Goal: Information Seeking & Learning: Understand process/instructions

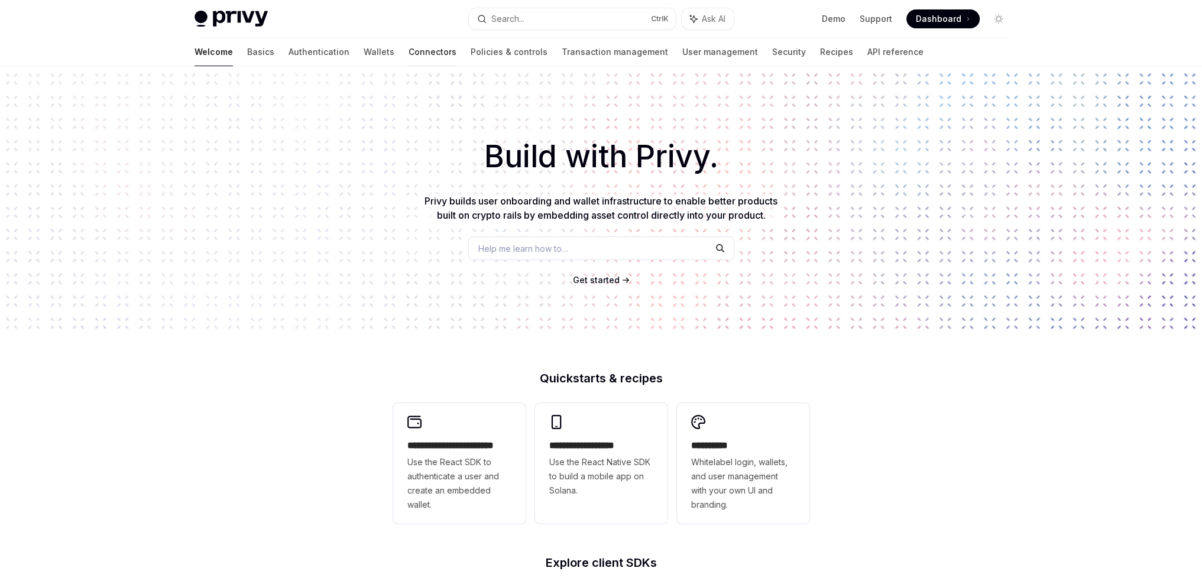
click at [408, 56] on link "Connectors" at bounding box center [432, 52] width 48 height 28
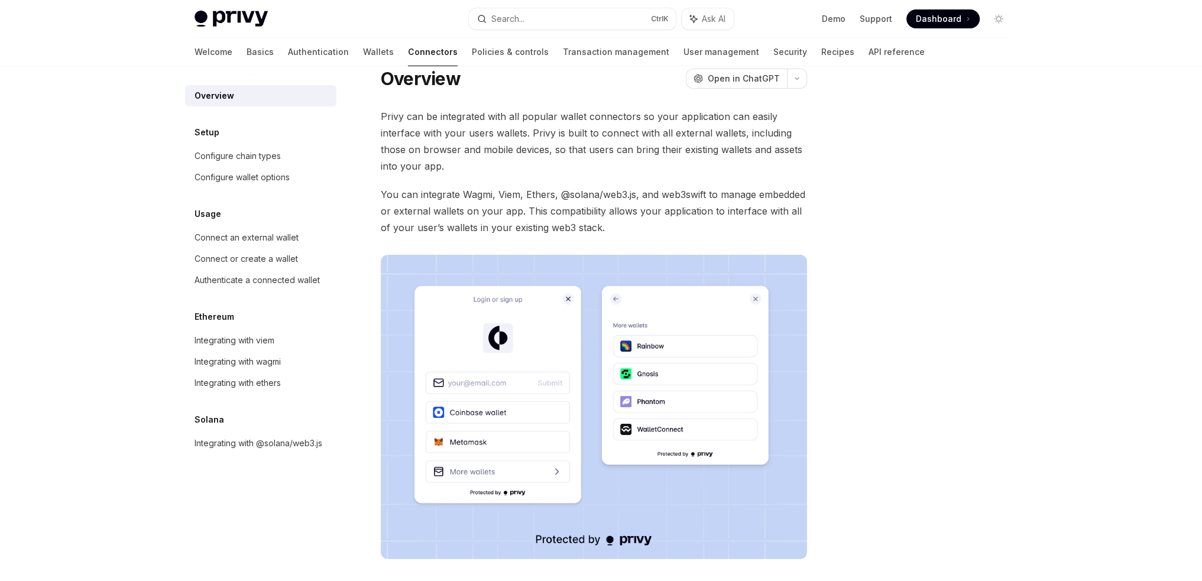
scroll to position [59, 0]
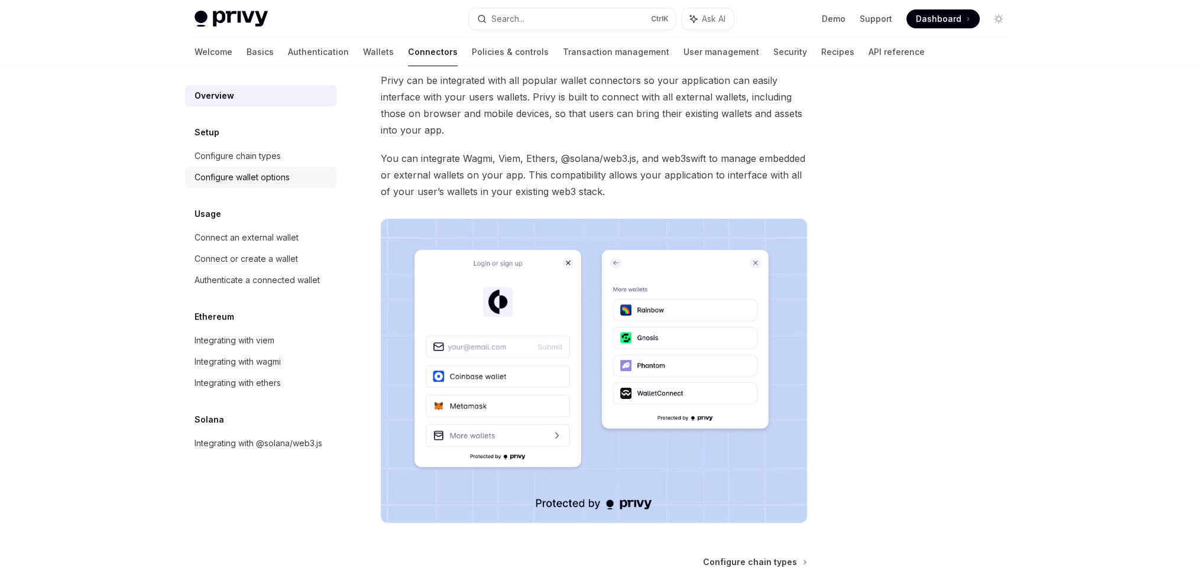
click at [263, 173] on div "Configure wallet options" at bounding box center [241, 177] width 95 height 14
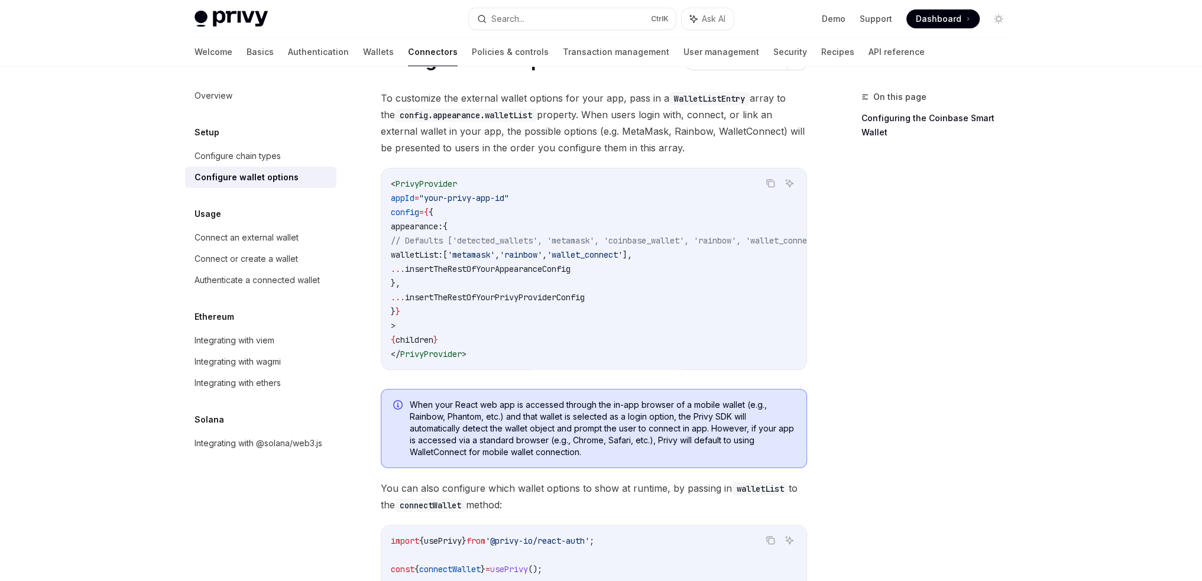
click at [257, 225] on div "Usage Connect an external wallet Connect or create a wallet Authenticate a conn…" at bounding box center [260, 249] width 151 height 84
click at [257, 228] on link "Connect an external wallet" at bounding box center [260, 237] width 151 height 21
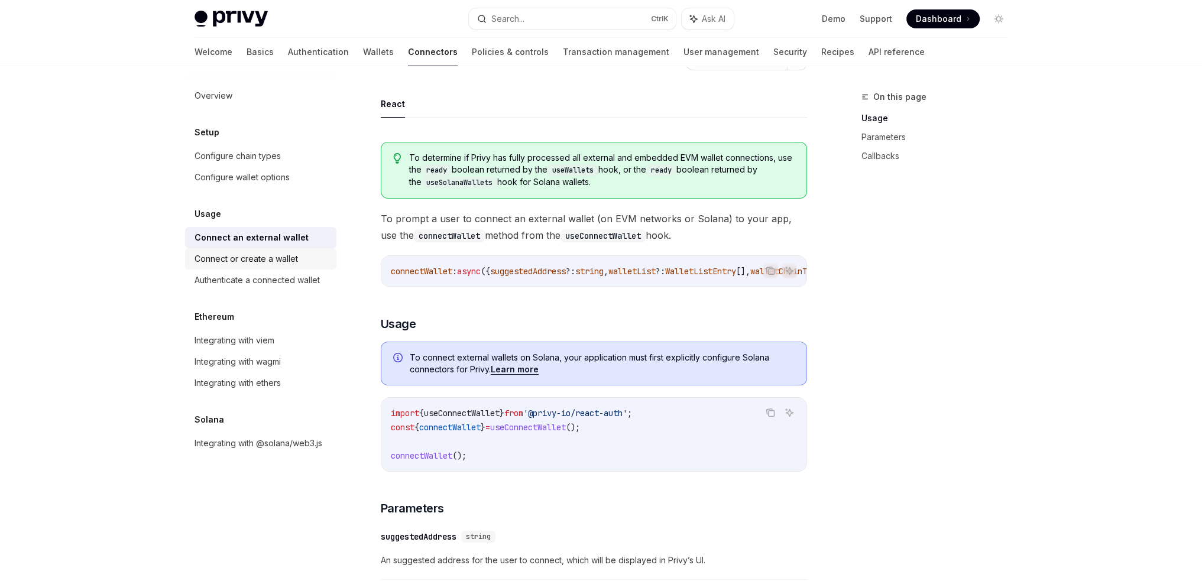
click at [257, 259] on div "Connect or create a wallet" at bounding box center [245, 259] width 103 height 14
type textarea "*"
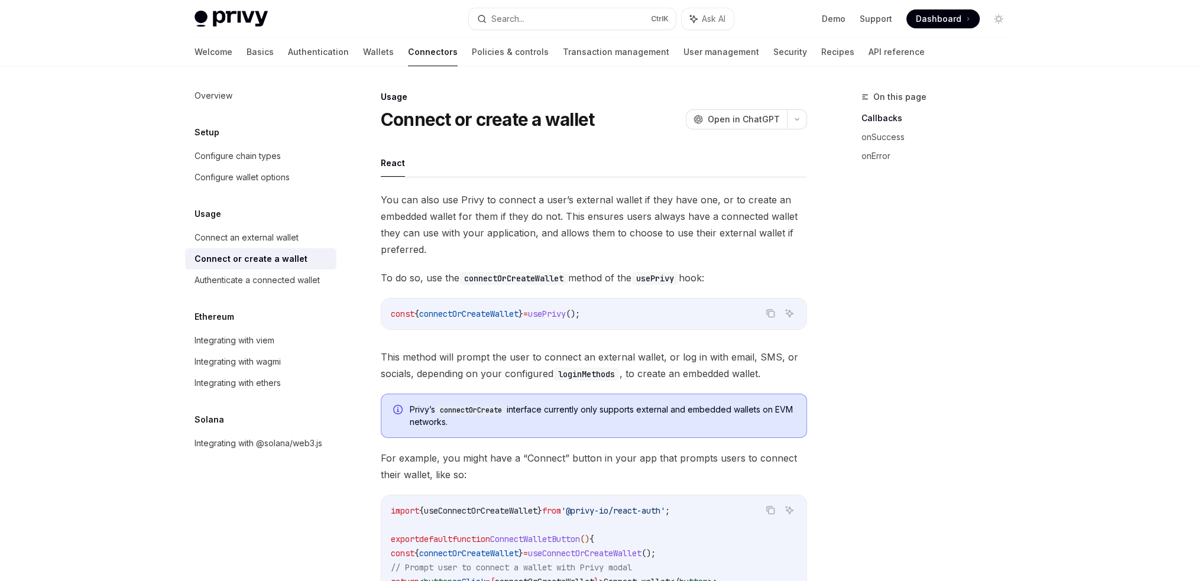
click at [920, 14] on span "Dashboard" at bounding box center [939, 19] width 46 height 12
